Goal: Task Accomplishment & Management: Manage account settings

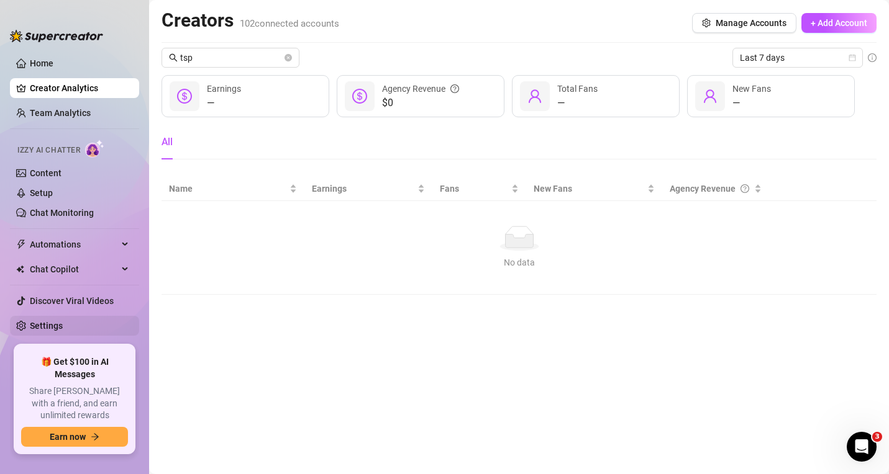
click at [53, 323] on link "Settings" at bounding box center [46, 326] width 33 height 10
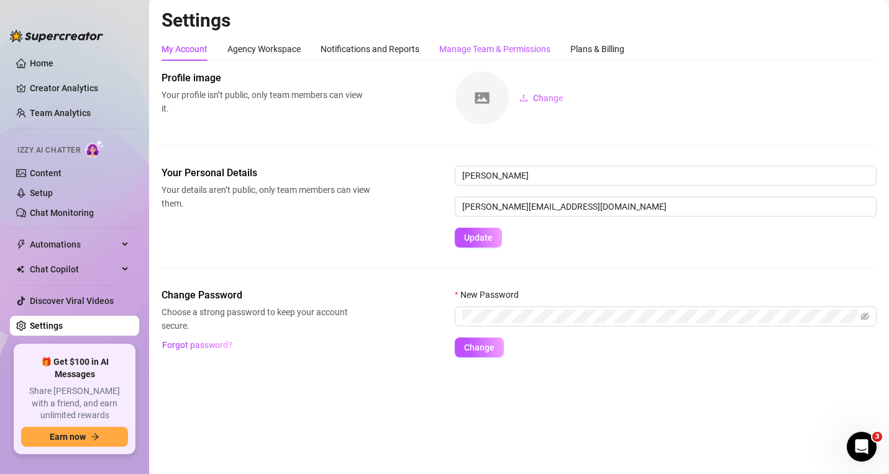
click at [499, 49] on div "Manage Team & Permissions" at bounding box center [494, 49] width 111 height 14
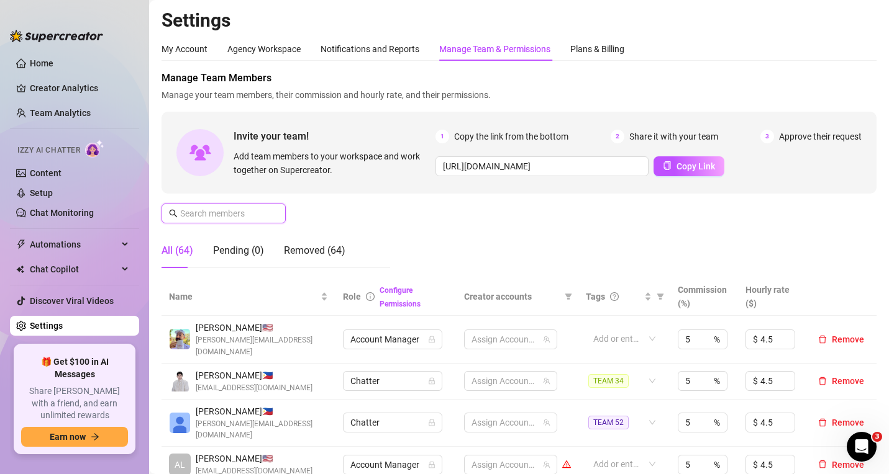
click at [250, 216] on input "text" at bounding box center [224, 214] width 88 height 14
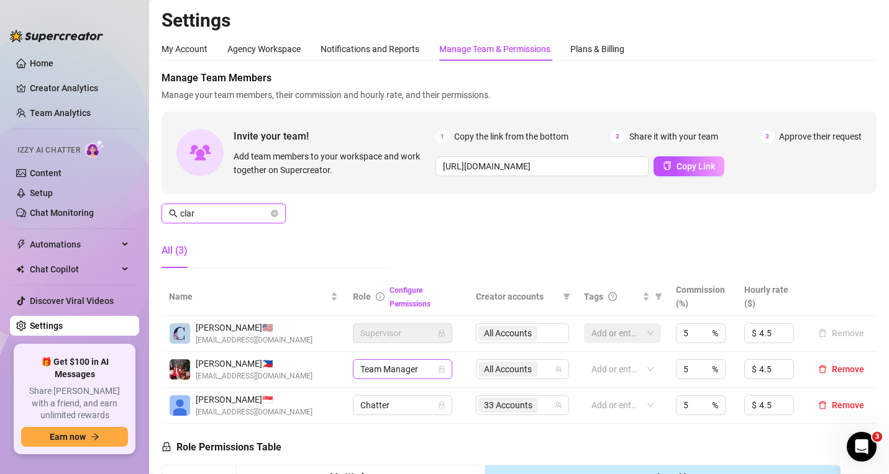
click at [429, 366] on span "Team Manager" at bounding box center [402, 369] width 84 height 19
click at [494, 223] on div "Manage Team Members Manage your team members, their commission and hourly rate,…" at bounding box center [518, 174] width 715 height 207
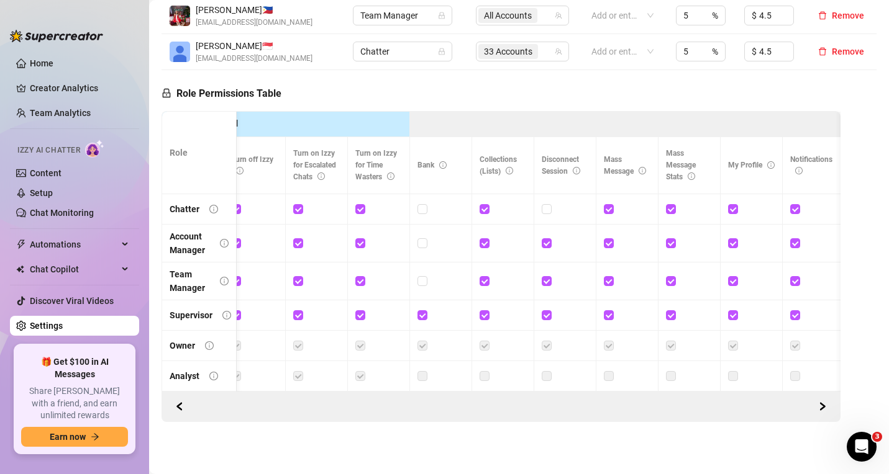
scroll to position [0, 417]
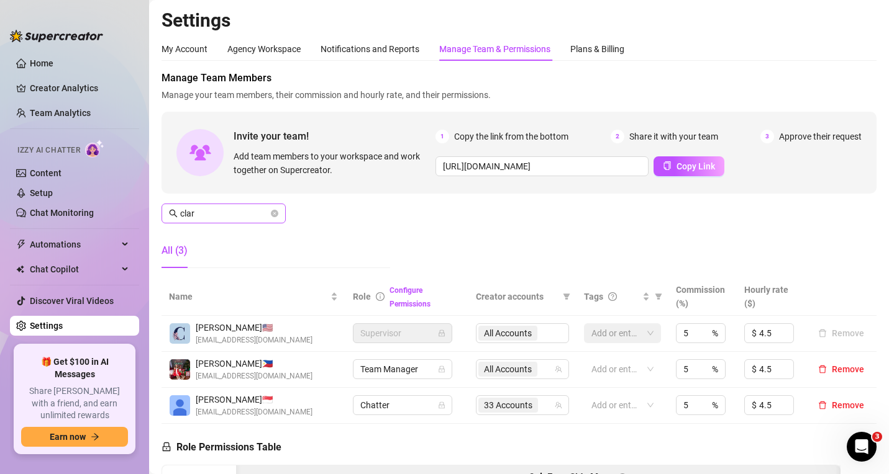
click at [219, 206] on span "clar" at bounding box center [223, 214] width 124 height 20
click at [219, 207] on span "clar" at bounding box center [223, 214] width 124 height 20
click at [219, 209] on input "clar" at bounding box center [224, 214] width 88 height 14
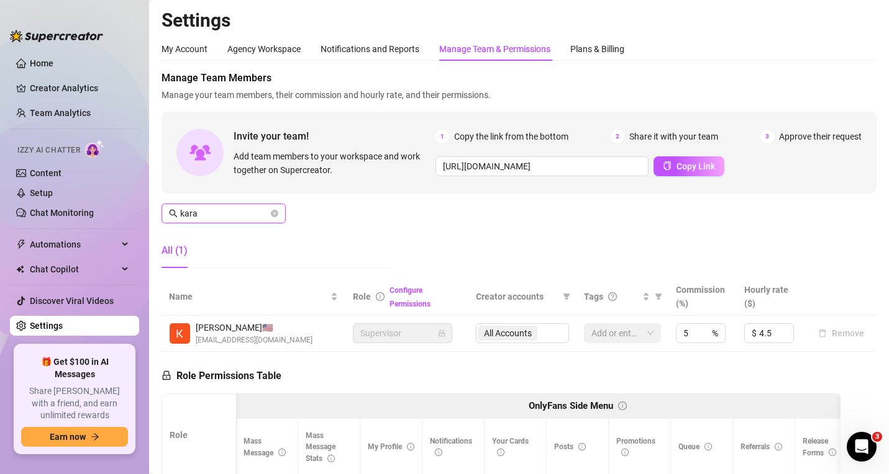
drag, startPoint x: 229, startPoint y: 212, endPoint x: 151, endPoint y: 201, distance: 78.9
click at [151, 201] on main "Settings My Account Agency Workspace Notifications and Reports Manage Team & Pe…" at bounding box center [518, 378] width 739 height 757
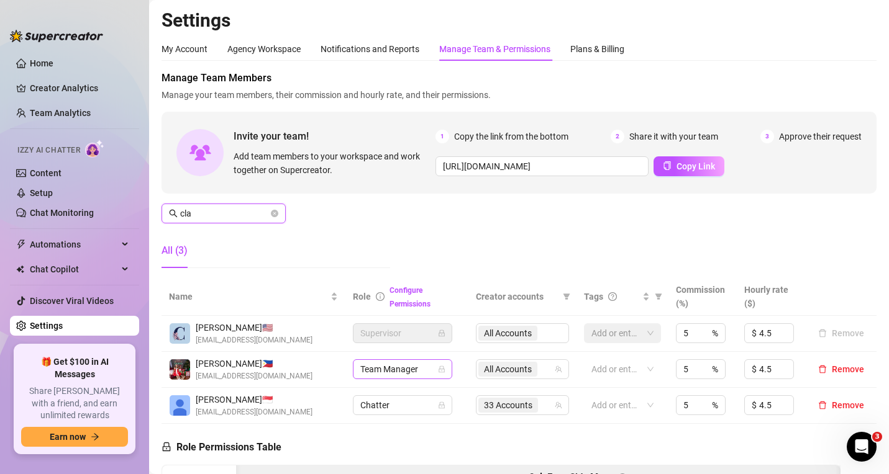
click at [417, 365] on span "Team Manager" at bounding box center [402, 369] width 84 height 19
type input "cla"
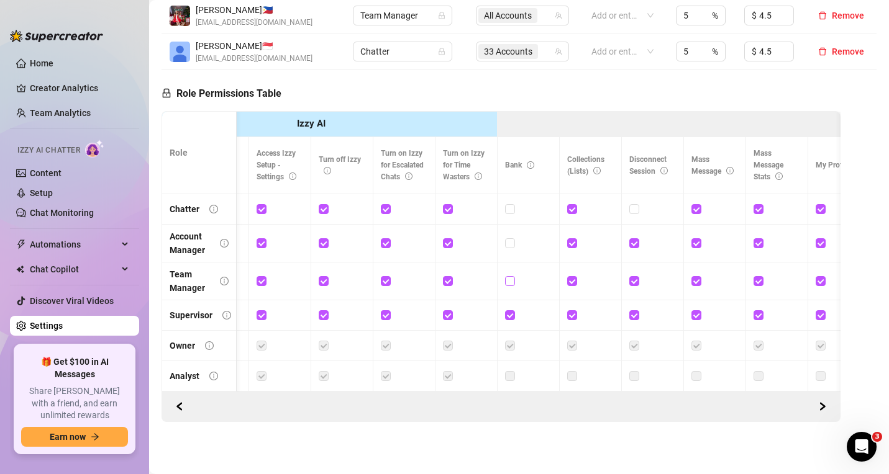
click at [512, 276] on input "checkbox" at bounding box center [509, 280] width 9 height 9
checkbox input "true"
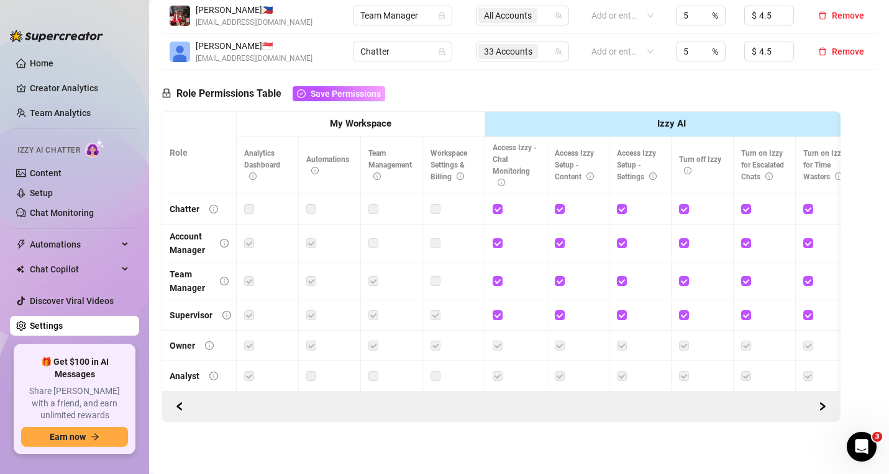
click at [283, 381] on td at bounding box center [268, 376] width 62 height 30
click at [289, 381] on td at bounding box center [268, 376] width 62 height 30
drag, startPoint x: 289, startPoint y: 381, endPoint x: 297, endPoint y: 381, distance: 8.7
click at [297, 381] on td at bounding box center [268, 376] width 62 height 30
click at [299, 381] on td at bounding box center [330, 376] width 62 height 30
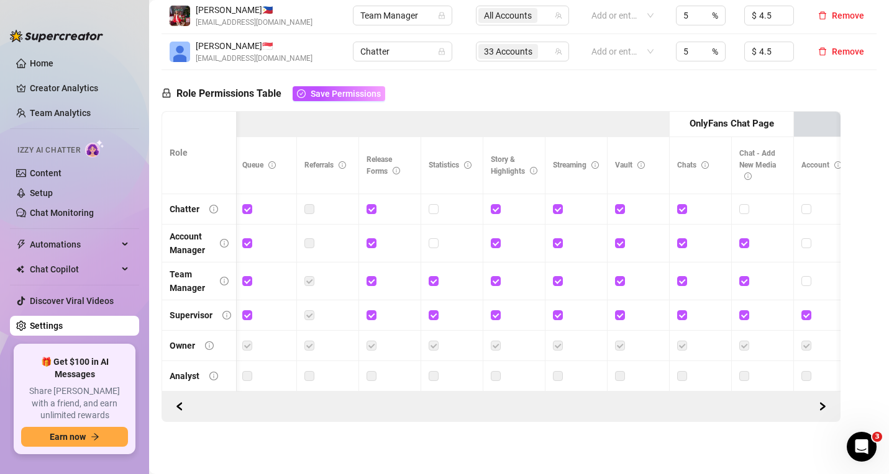
scroll to position [0, 1198]
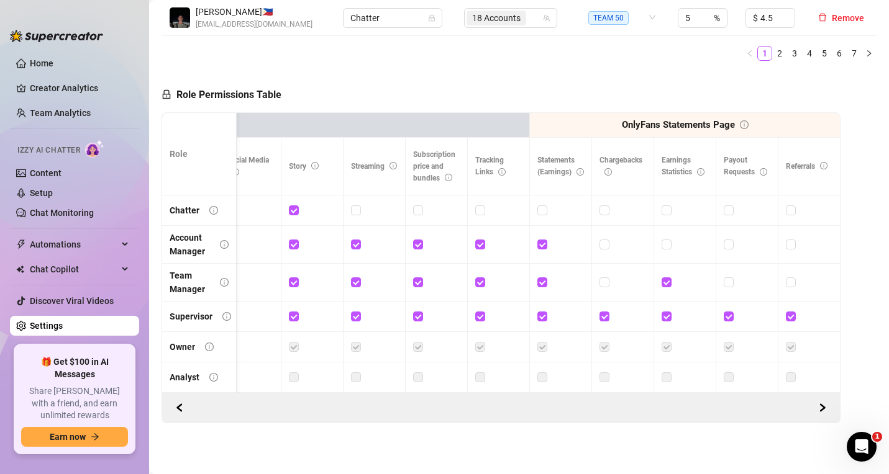
click at [604, 168] on icon "info-circle" at bounding box center [607, 171] width 7 height 7
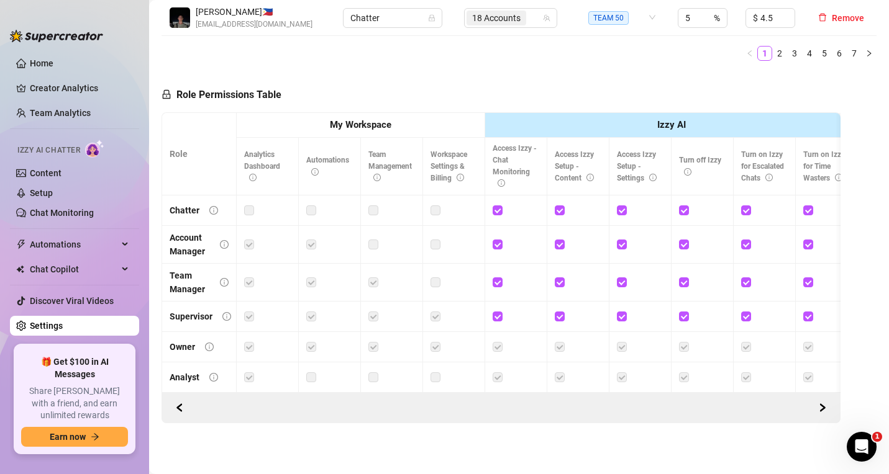
click at [183, 371] on div "Analyst" at bounding box center [185, 378] width 30 height 14
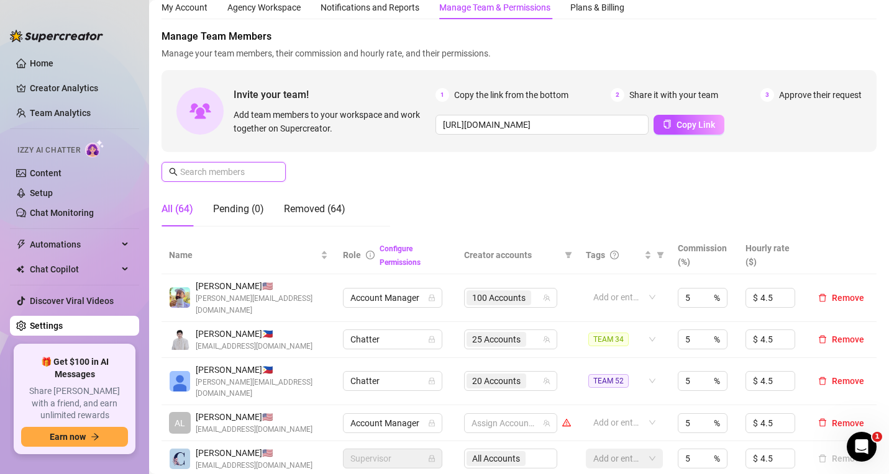
click at [208, 167] on input "text" at bounding box center [224, 172] width 88 height 14
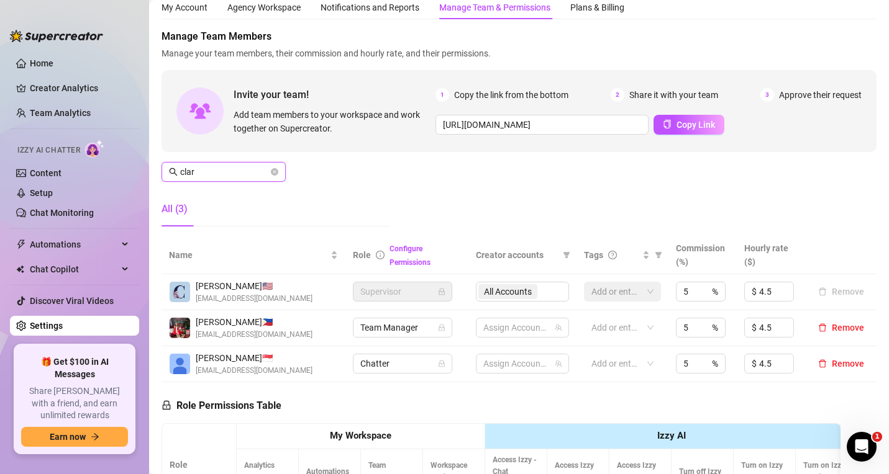
type input "clari"
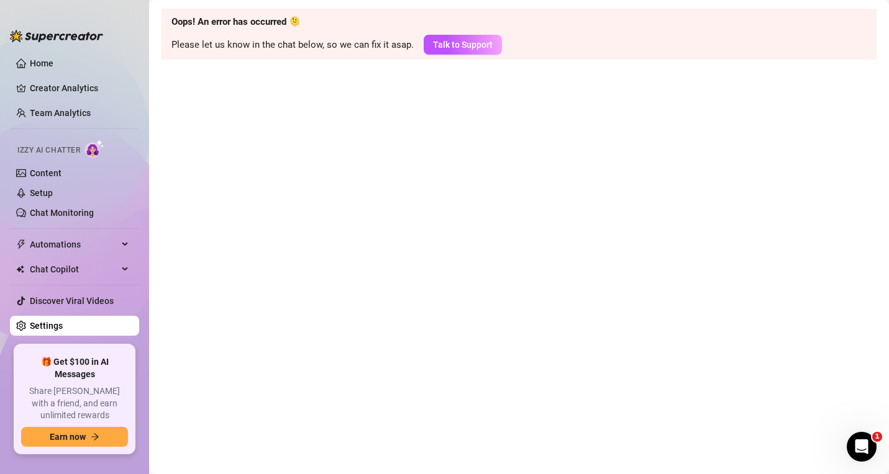
click at [55, 321] on link "Settings" at bounding box center [46, 326] width 33 height 10
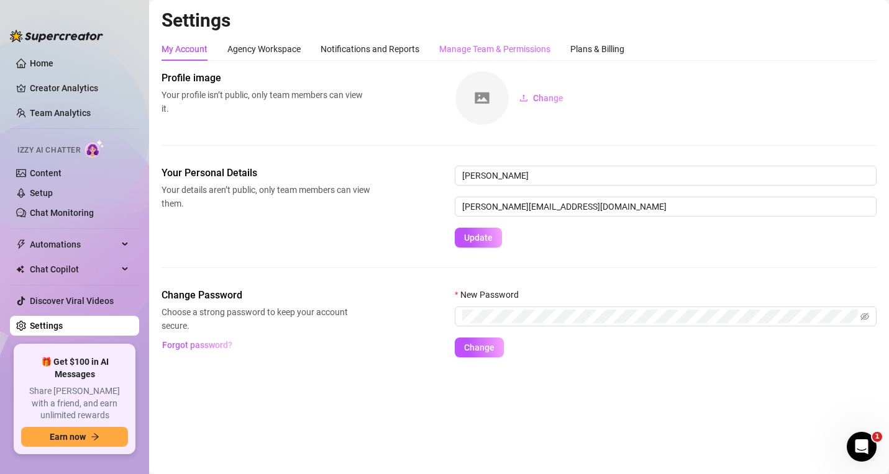
click at [512, 57] on div "Manage Team & Permissions" at bounding box center [494, 49] width 111 height 24
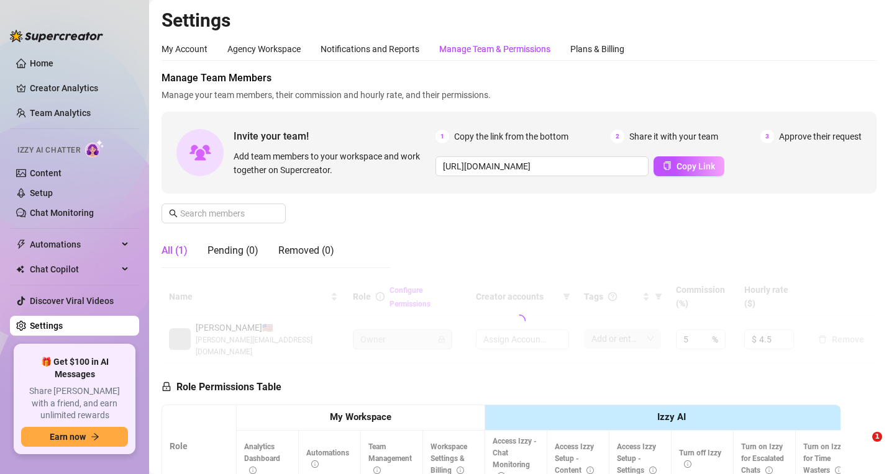
click at [483, 50] on div "Manage Team & Permissions" at bounding box center [494, 49] width 111 height 14
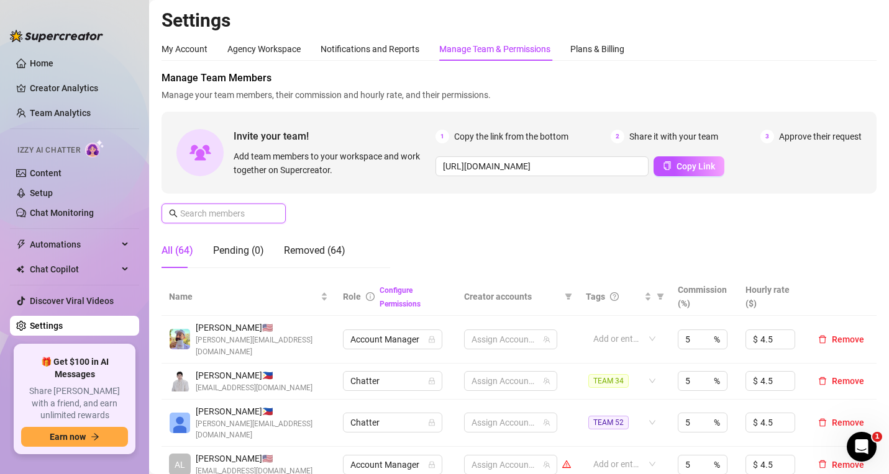
click at [218, 217] on input "text" at bounding box center [224, 214] width 88 height 14
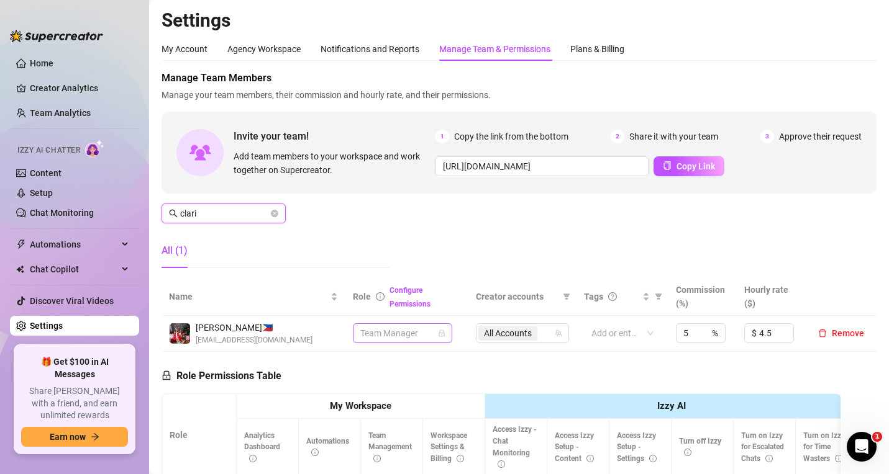
click at [397, 332] on span "Team Manager" at bounding box center [402, 333] width 84 height 19
type input "clari"
click at [423, 331] on span "Team Manager" at bounding box center [402, 333] width 84 height 19
click at [415, 257] on div "Manage Team Members Manage your team members, their commission and hourly rate,…" at bounding box center [518, 174] width 715 height 207
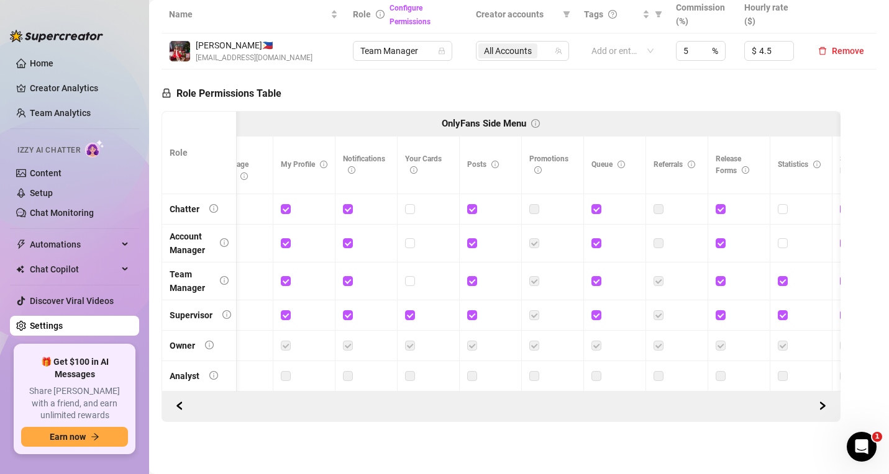
scroll to position [0, 776]
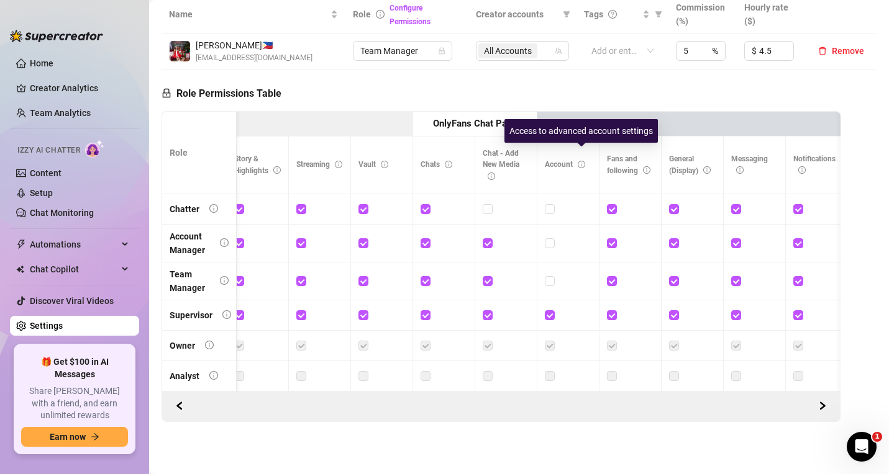
click at [579, 161] on icon "info-circle" at bounding box center [580, 164] width 7 height 7
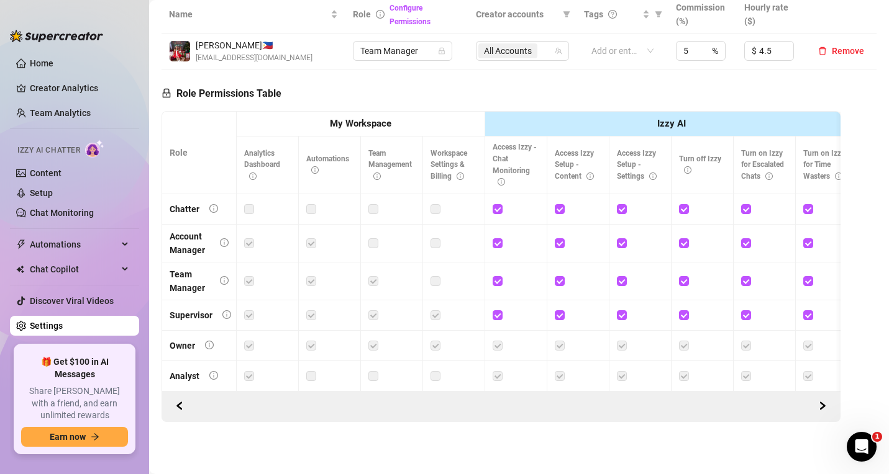
click at [433, 274] on label at bounding box center [435, 281] width 10 height 14
